Goal: Information Seeking & Learning: Learn about a topic

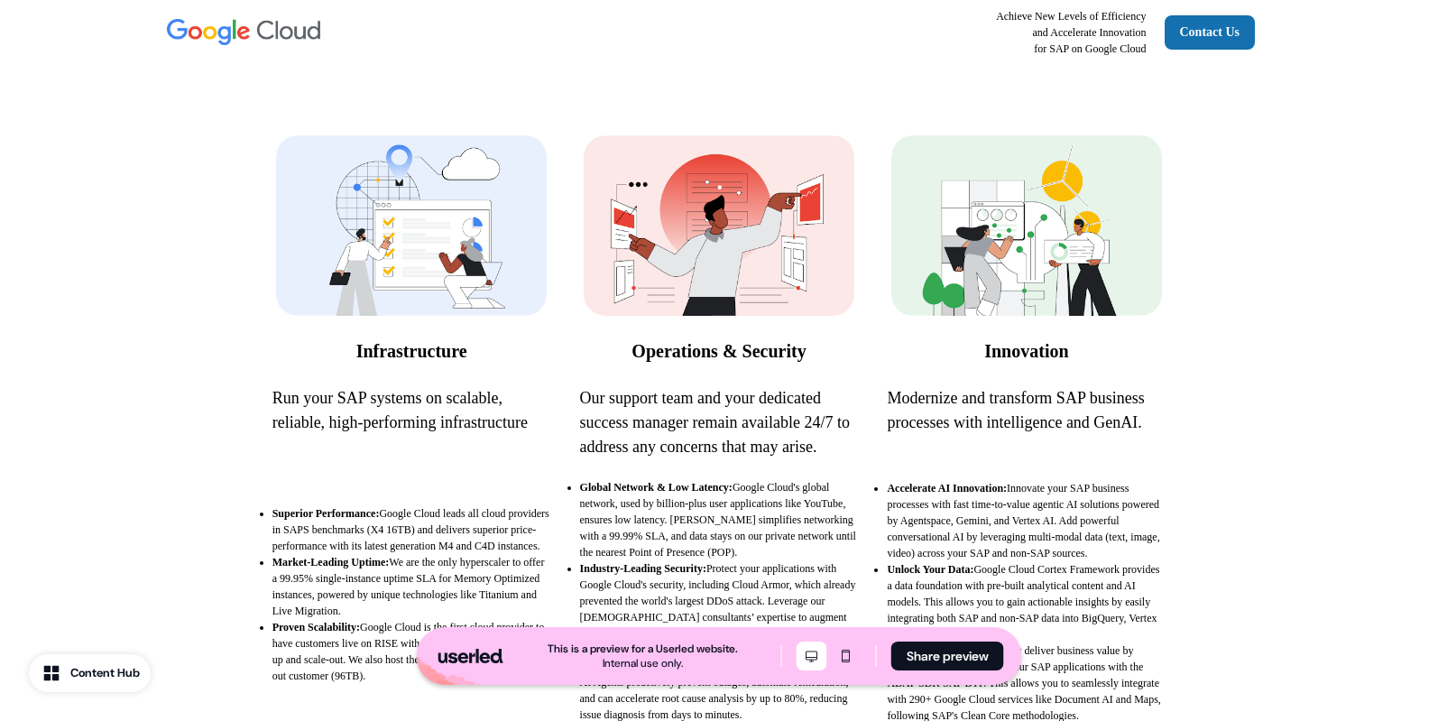
scroll to position [263, 0]
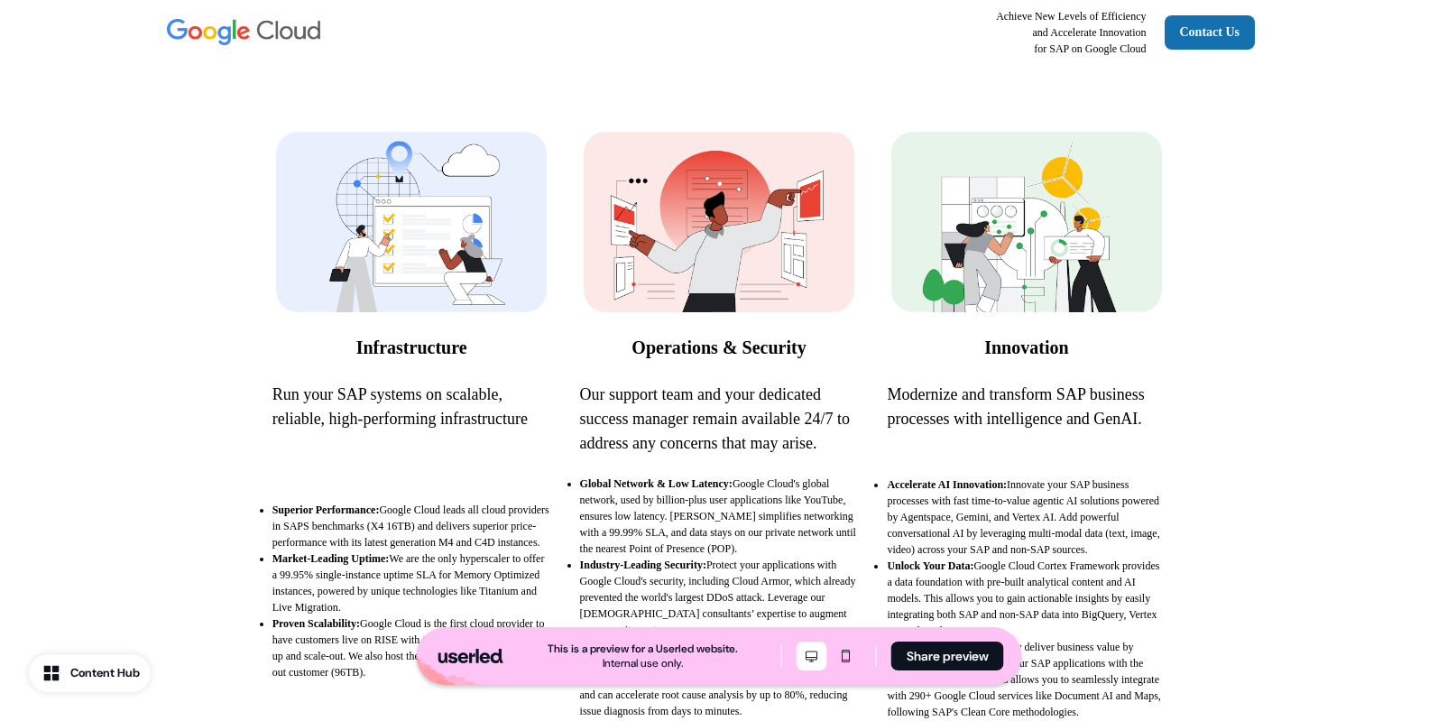
click at [416, 280] on img at bounding box center [411, 222] width 271 height 180
click at [418, 338] on strong "Infrastructure" at bounding box center [411, 347] width 111 height 20
click at [390, 418] on p "Run your SAP systems on scalable, reliable, high-performing infrastructure" at bounding box center [411, 406] width 279 height 49
click at [390, 363] on div "Infrastructure Run your SAP systems on scalable, reliable, high-performing infr…" at bounding box center [411, 281] width 279 height 299
click at [666, 353] on strong "Operations & Security" at bounding box center [718, 347] width 174 height 20
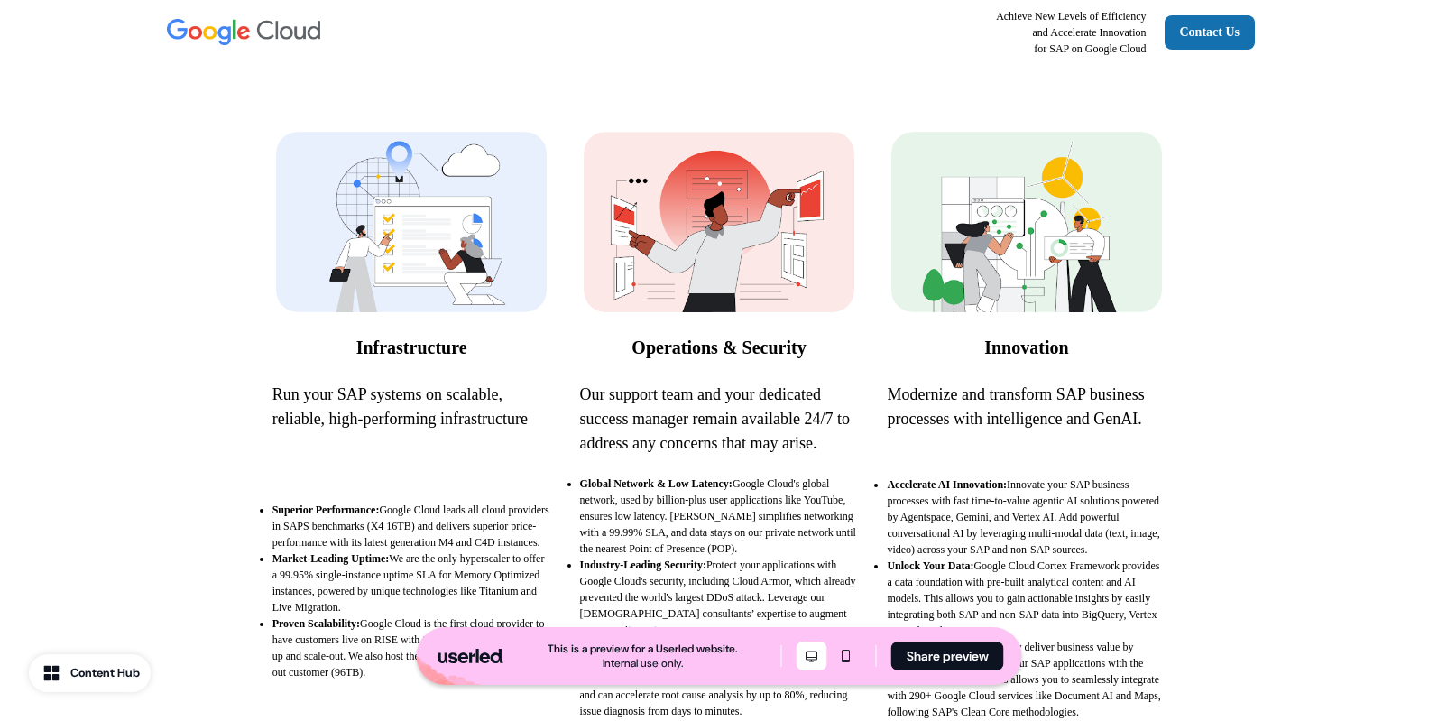
click at [995, 346] on strong "Innovation" at bounding box center [1026, 347] width 84 height 20
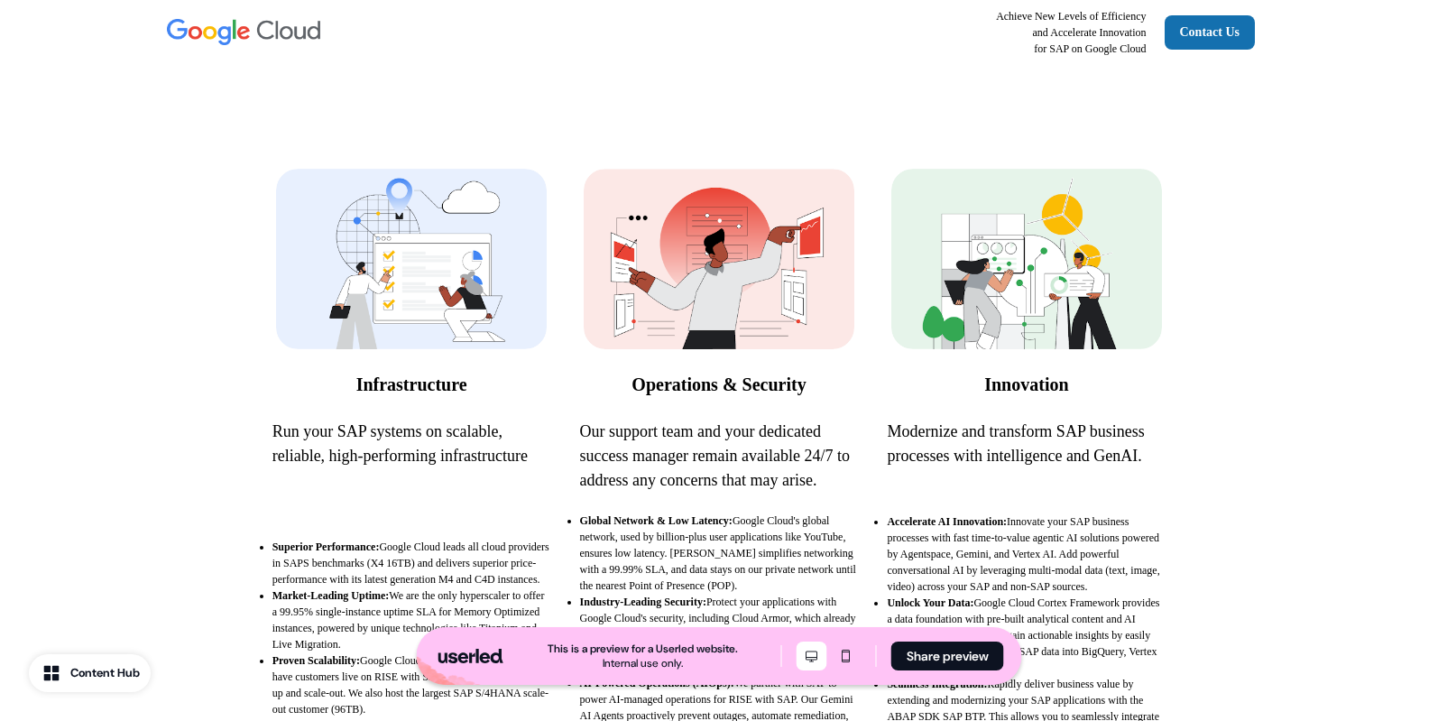
scroll to position [184, 0]
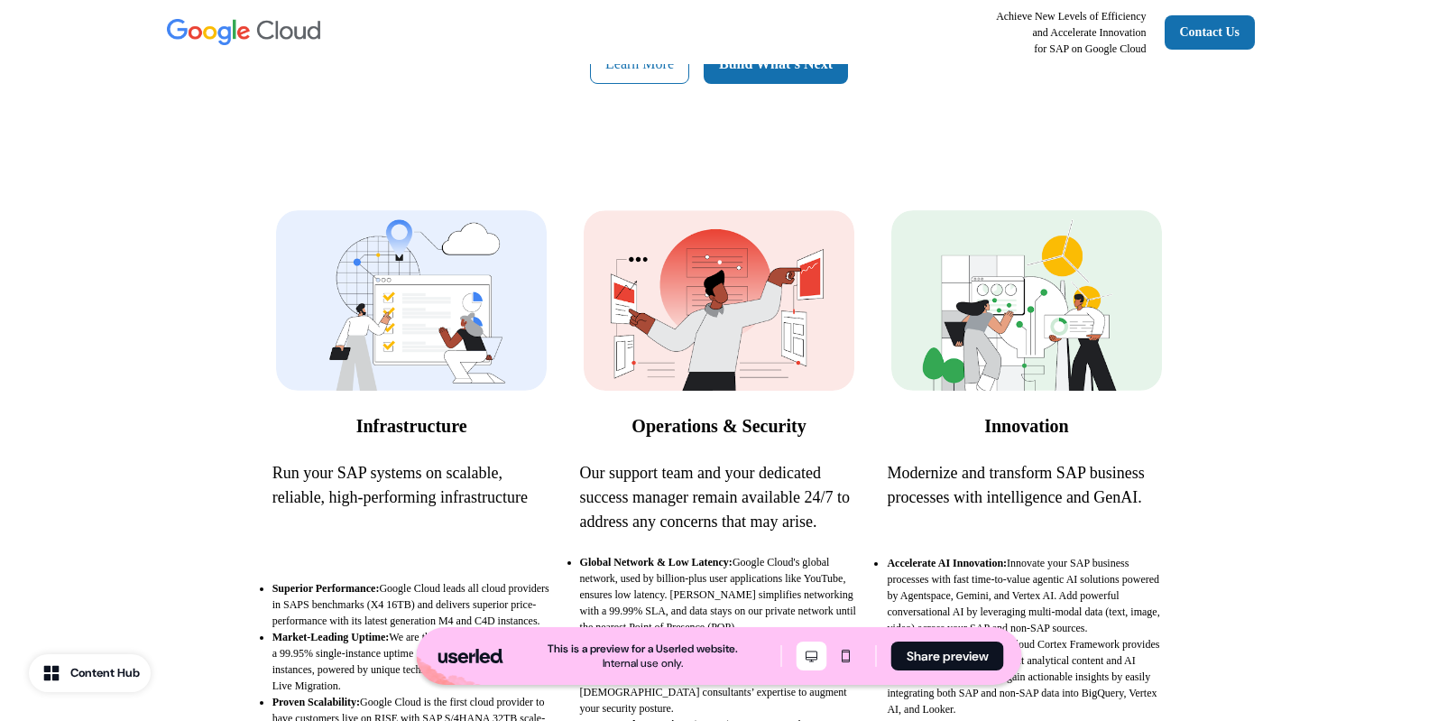
click at [1032, 359] on img at bounding box center [1026, 300] width 271 height 180
click at [1046, 426] on strong "Innovation" at bounding box center [1026, 426] width 84 height 20
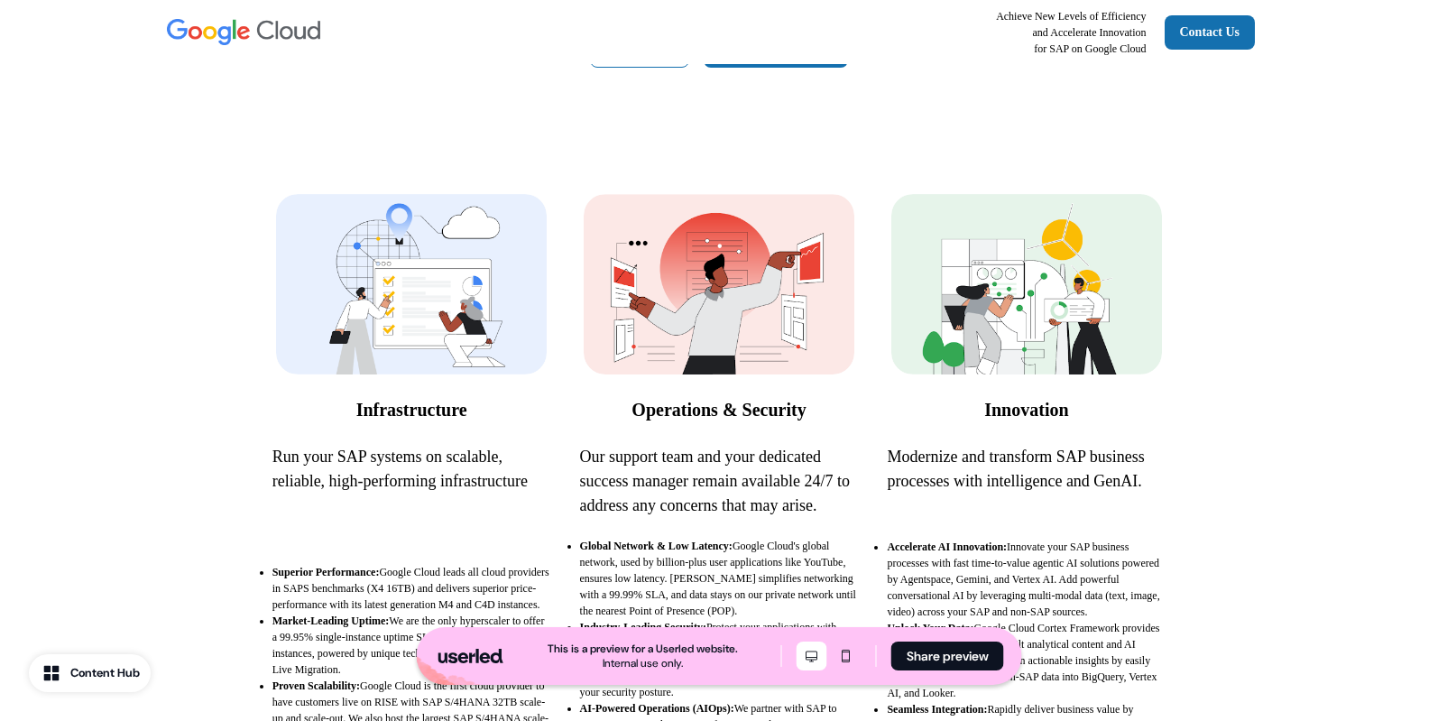
scroll to position [148, 0]
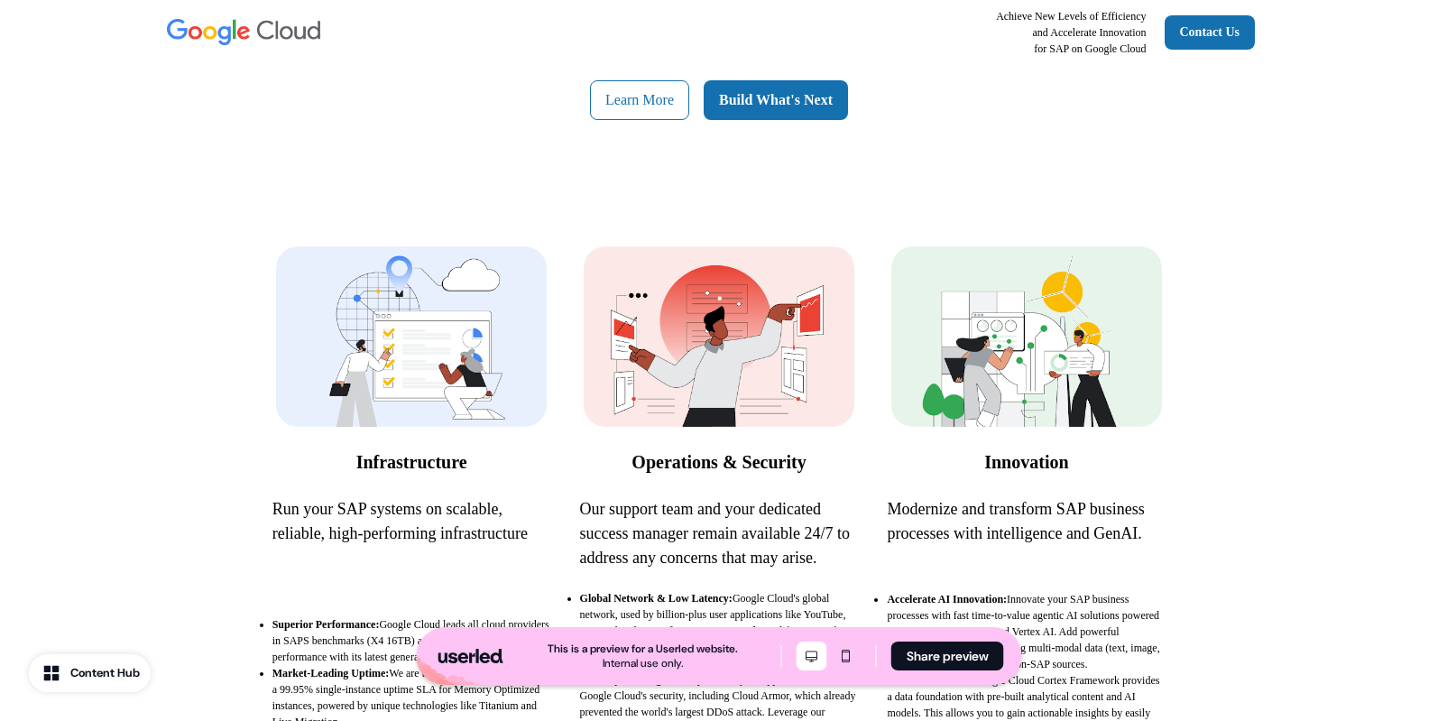
click at [1014, 466] on strong "Innovation" at bounding box center [1026, 462] width 84 height 20
click at [476, 395] on img at bounding box center [411, 336] width 271 height 180
click at [441, 465] on strong "Infrastructure" at bounding box center [411, 462] width 111 height 20
click at [658, 456] on strong "Operations & Security" at bounding box center [718, 462] width 174 height 20
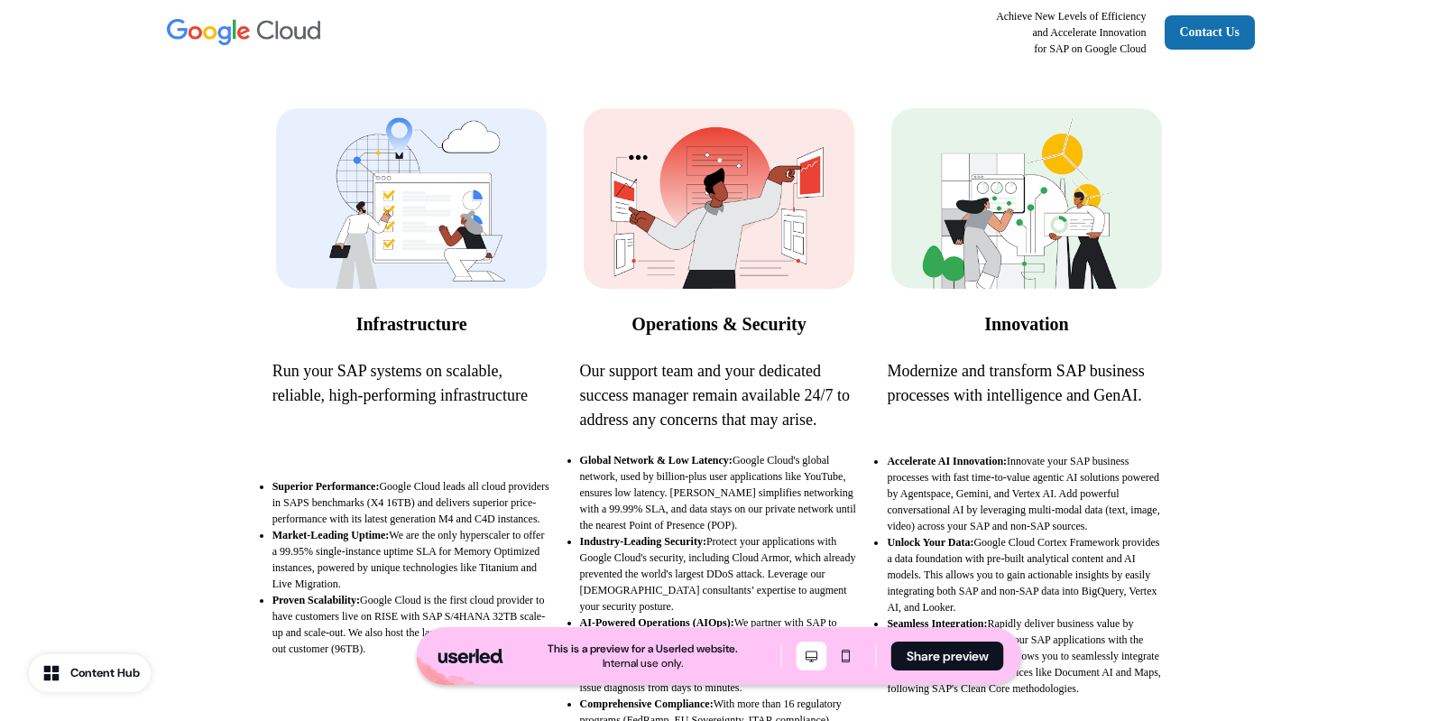
scroll to position [0, 0]
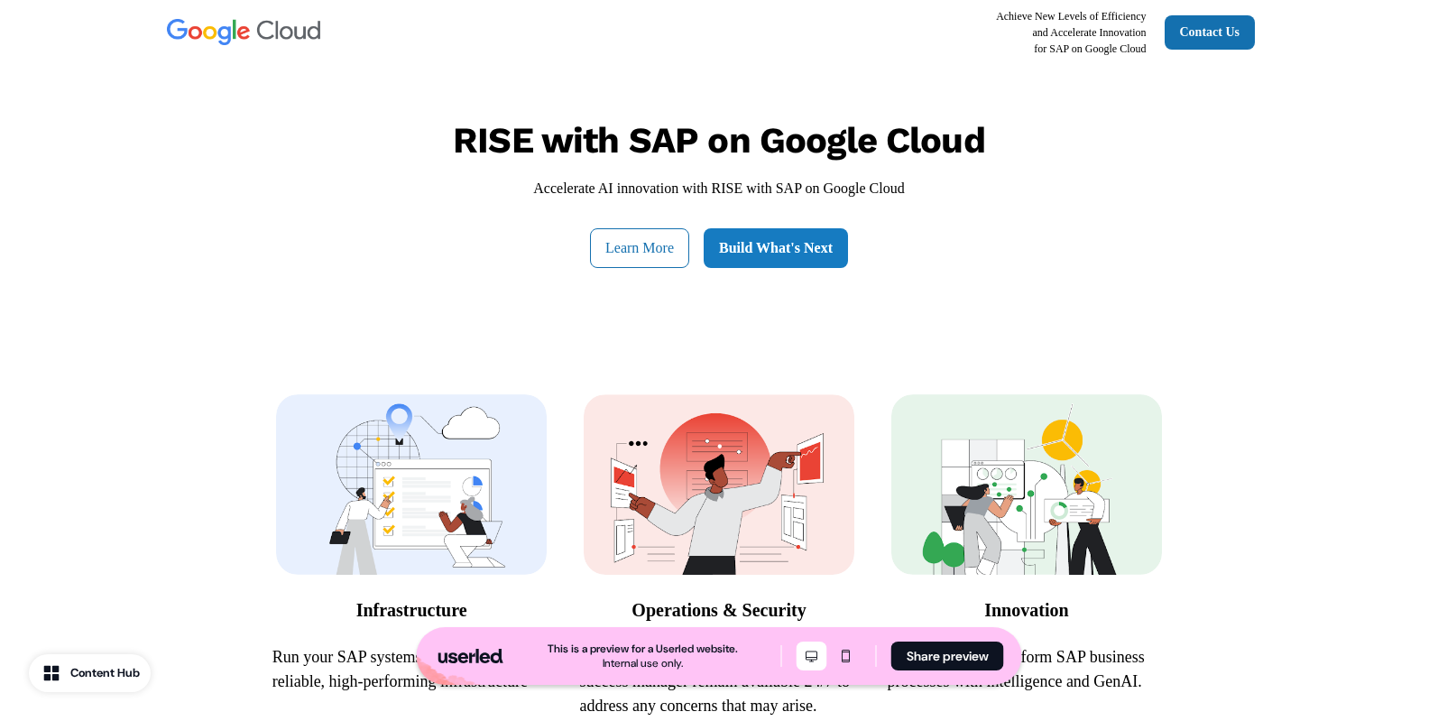
click at [774, 252] on link "Build What's Next" at bounding box center [776, 248] width 144 height 40
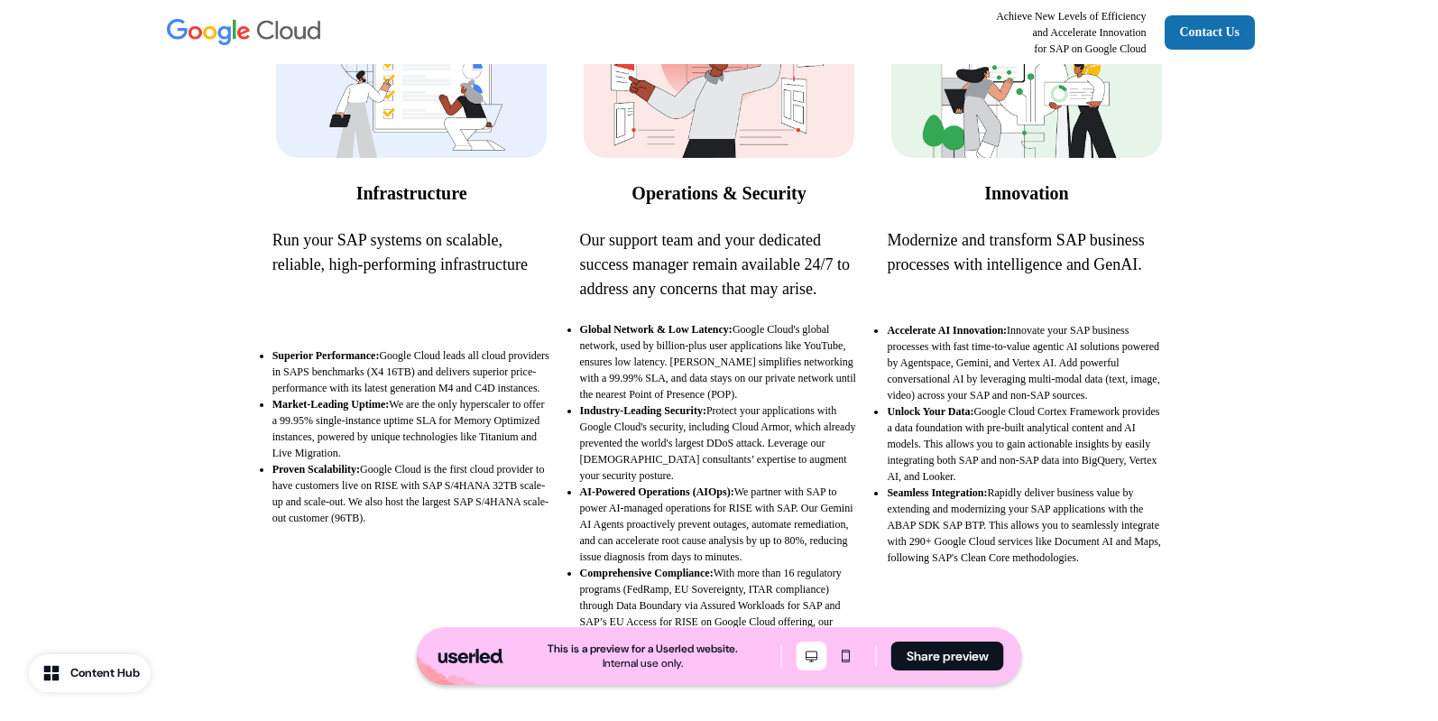
scroll to position [465, 0]
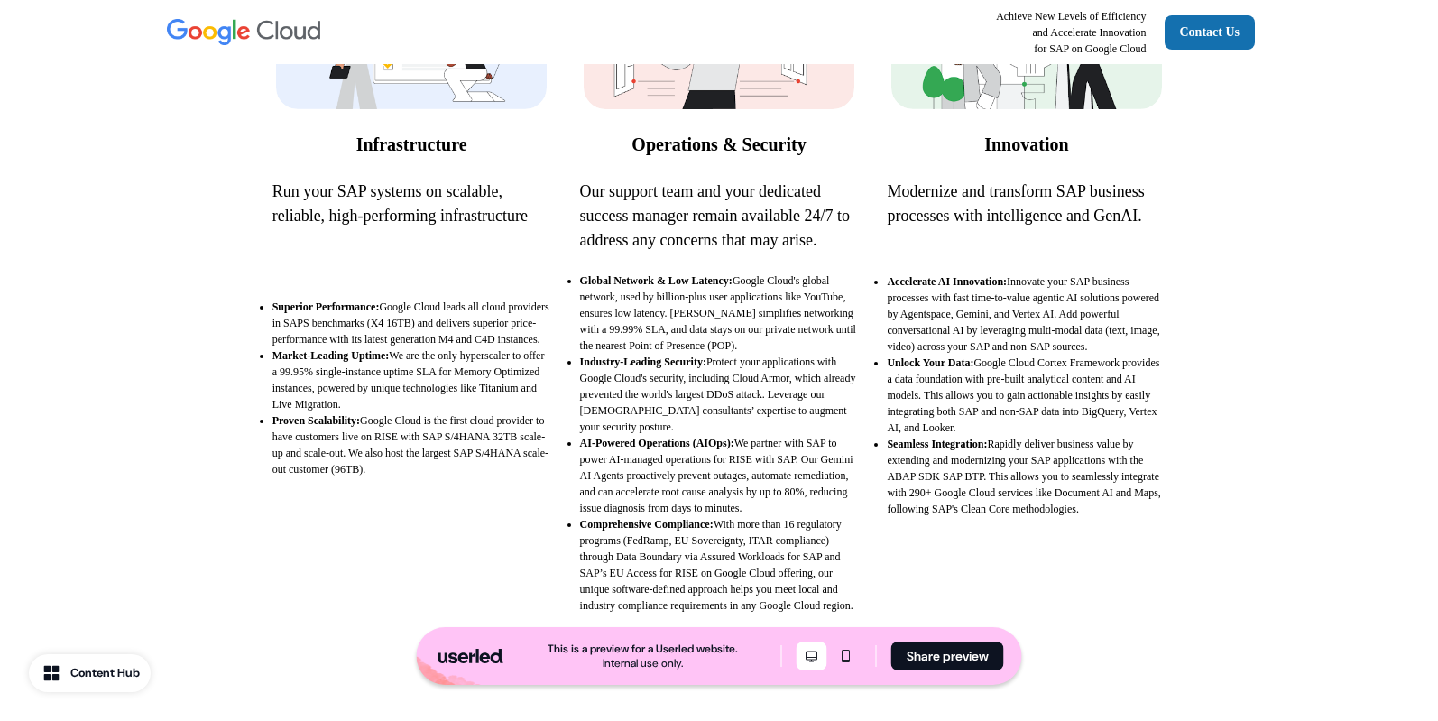
click at [338, 427] on strong "Proven Scalability:" at bounding box center [316, 420] width 88 height 13
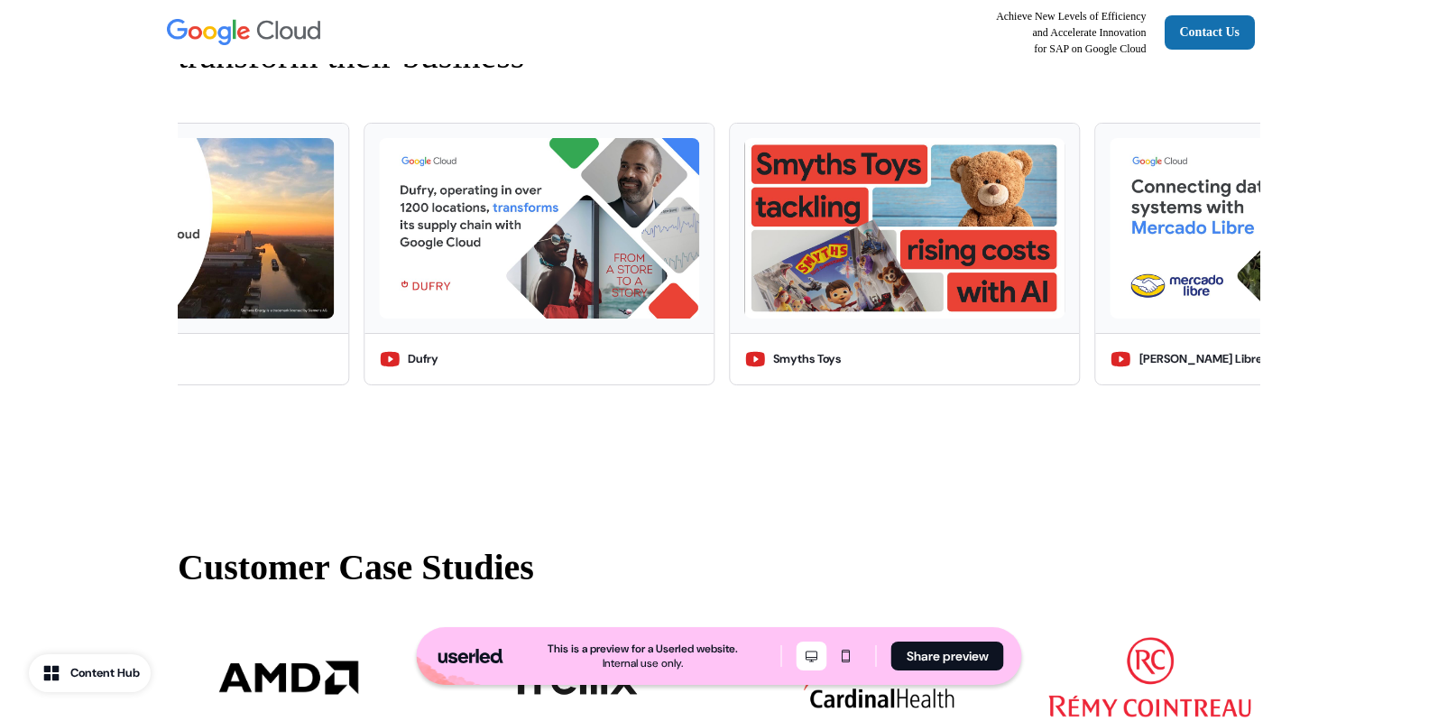
scroll to position [1222, 0]
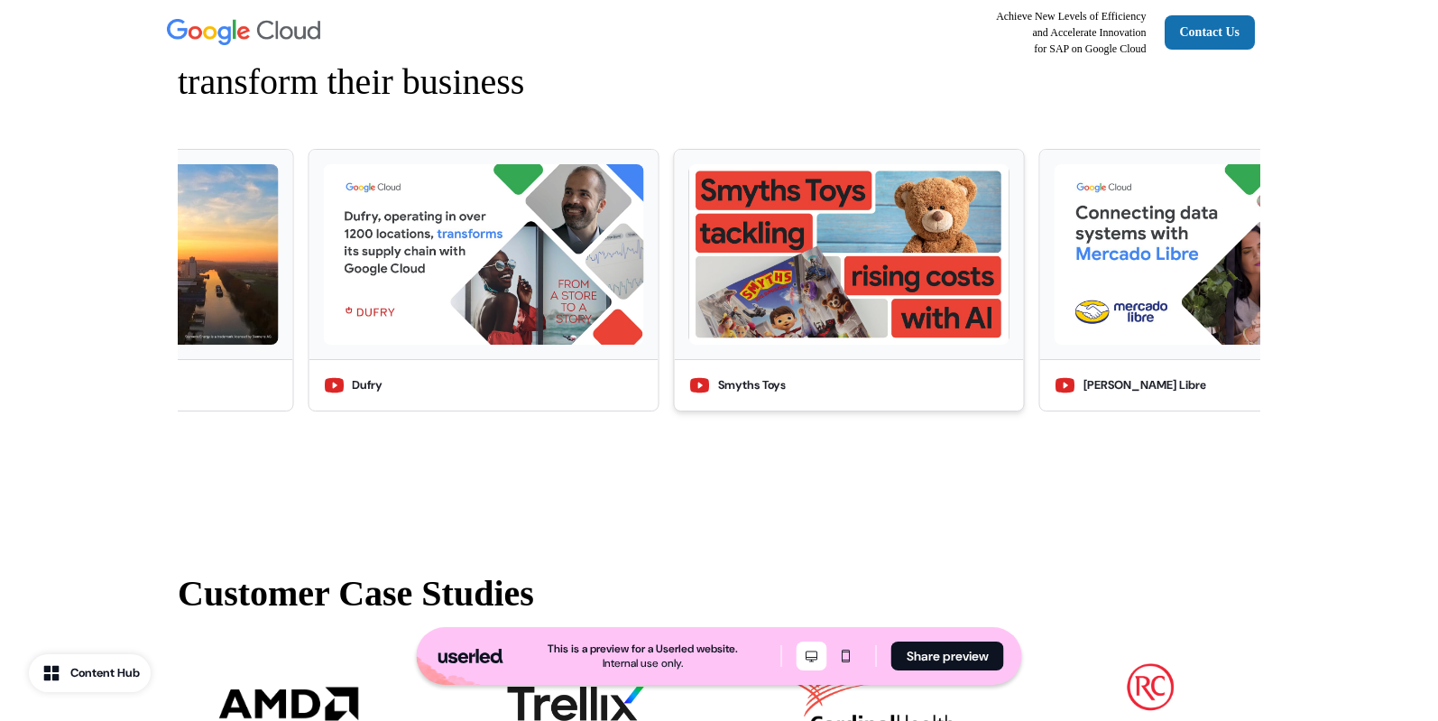
click at [900, 345] on img at bounding box center [849, 254] width 320 height 180
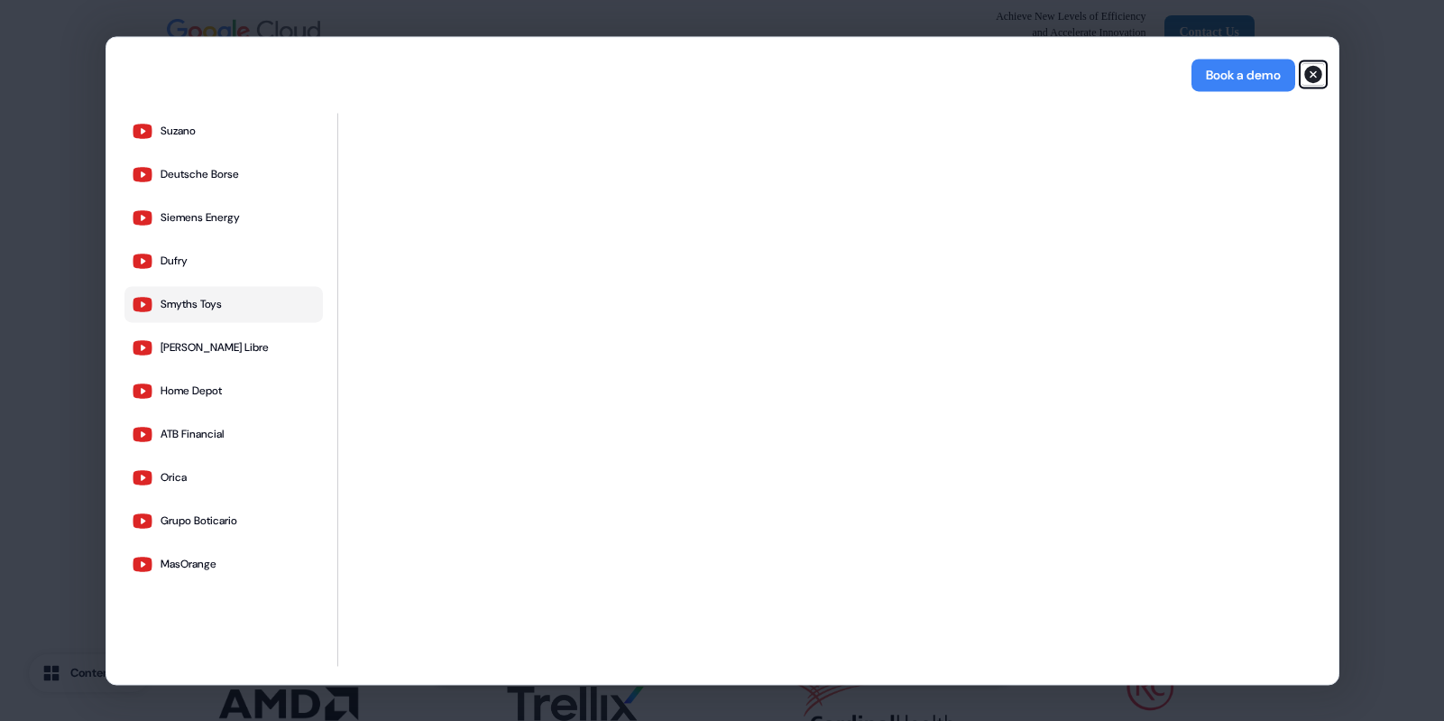
click at [1310, 67] on icon "button" at bounding box center [1313, 74] width 18 height 18
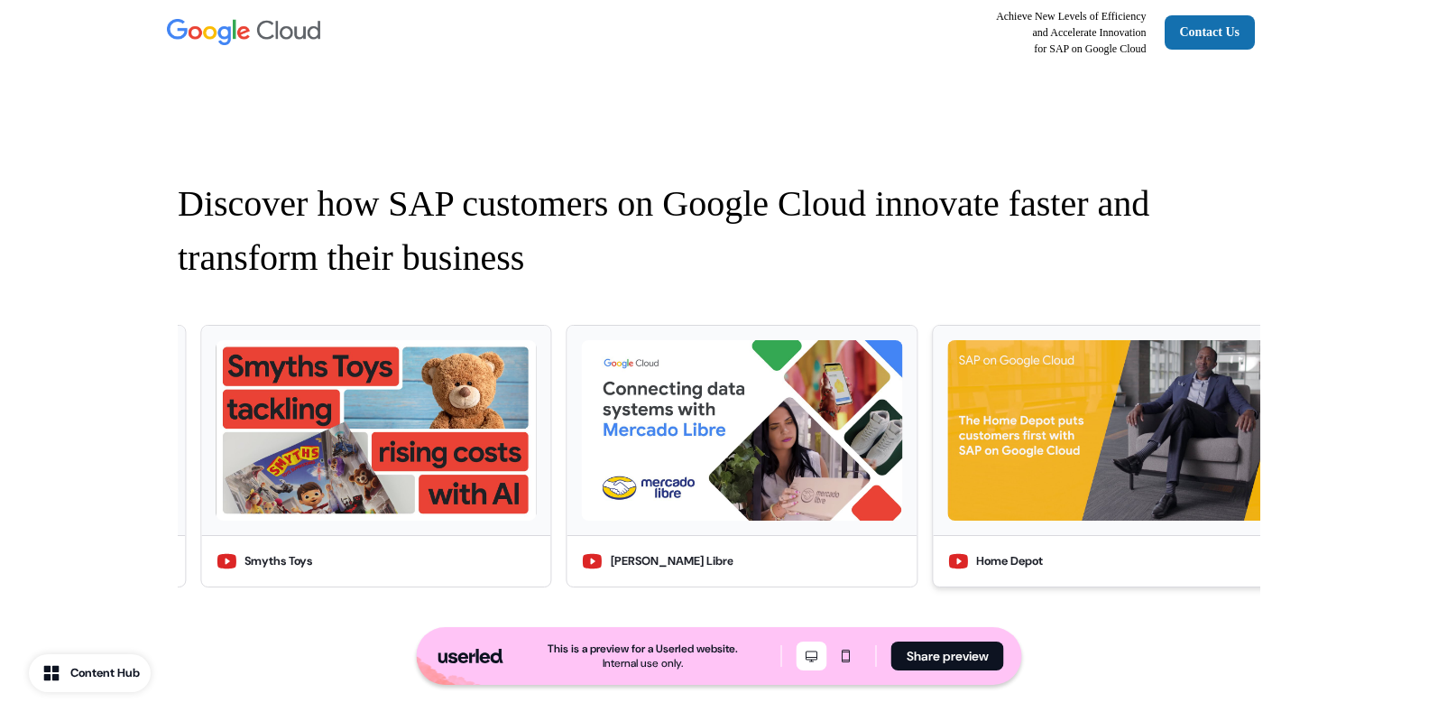
scroll to position [1044, 0]
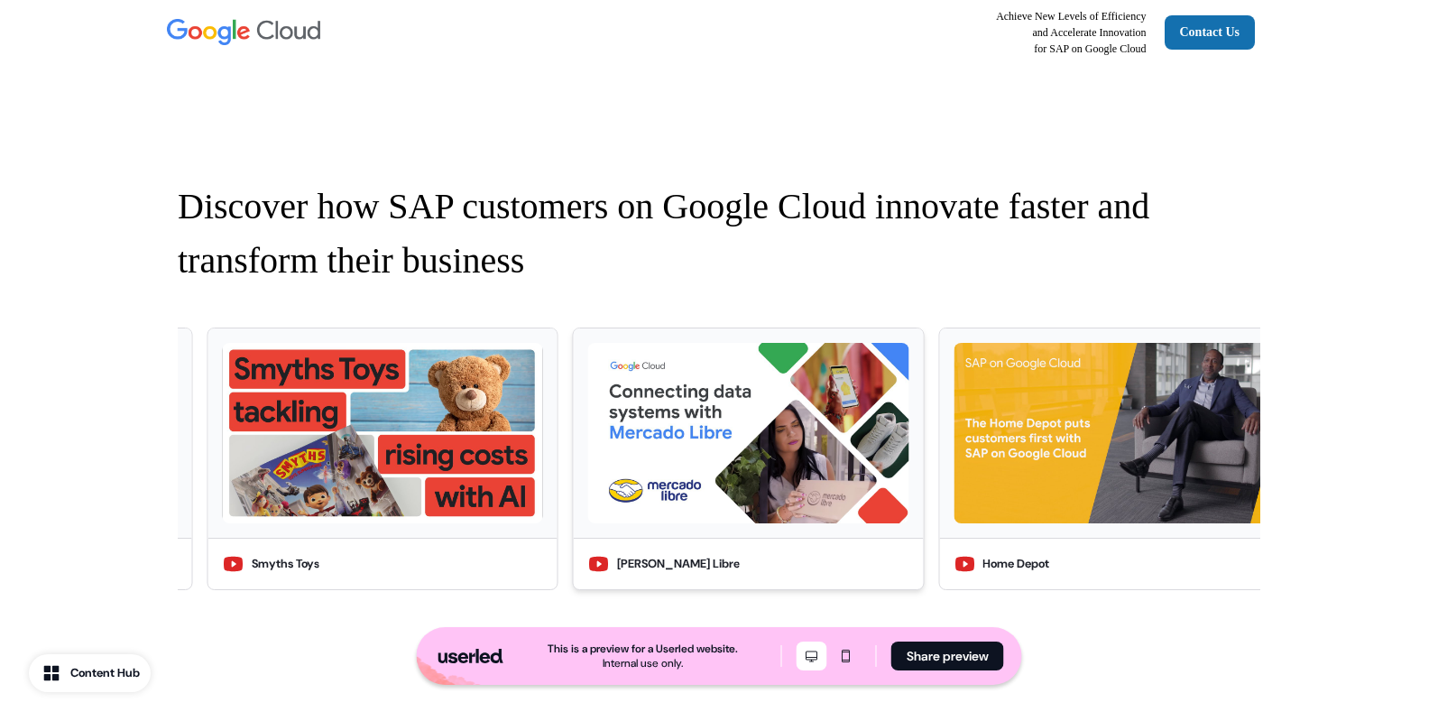
click at [817, 460] on img at bounding box center [748, 433] width 320 height 180
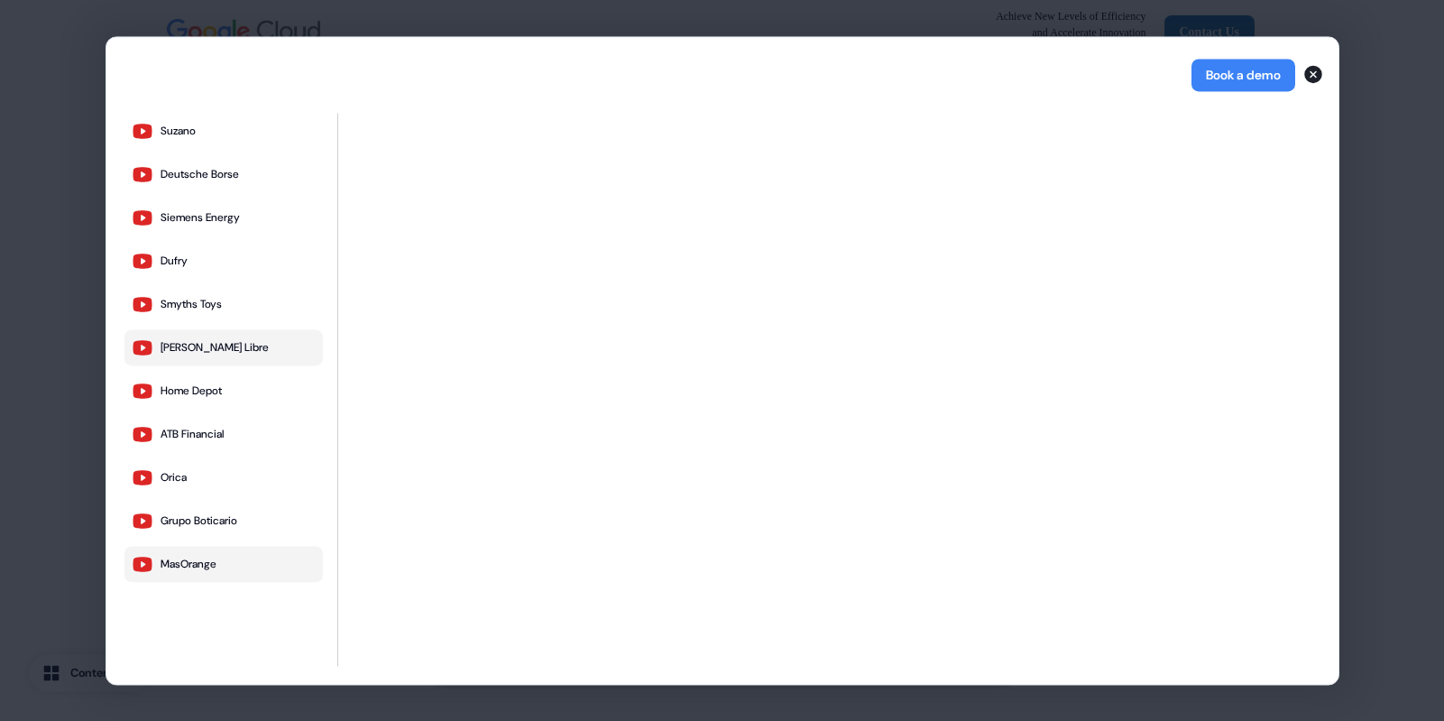
click at [177, 569] on div "MasOrange" at bounding box center [189, 564] width 56 height 14
click at [1313, 78] on icon "button" at bounding box center [1313, 74] width 18 height 18
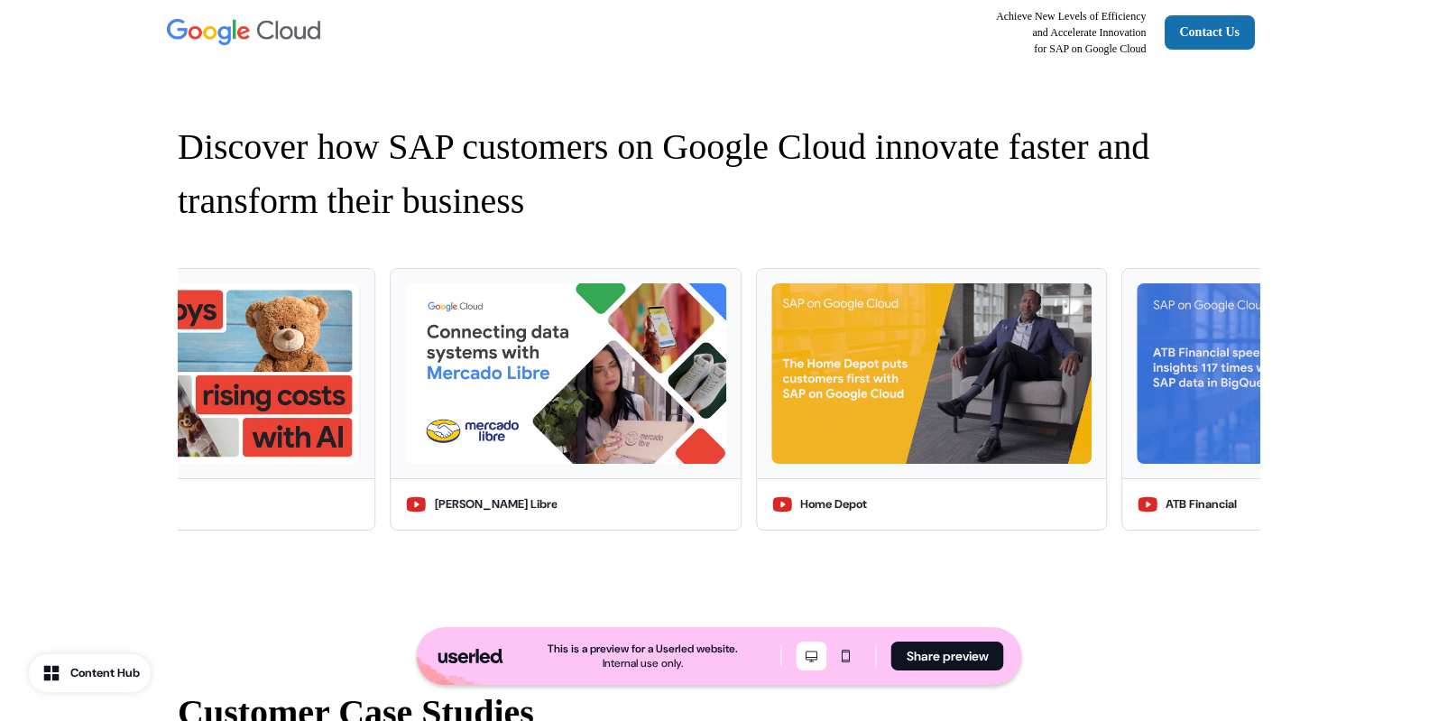
scroll to position [1309, 0]
